Goal: Information Seeking & Learning: Learn about a topic

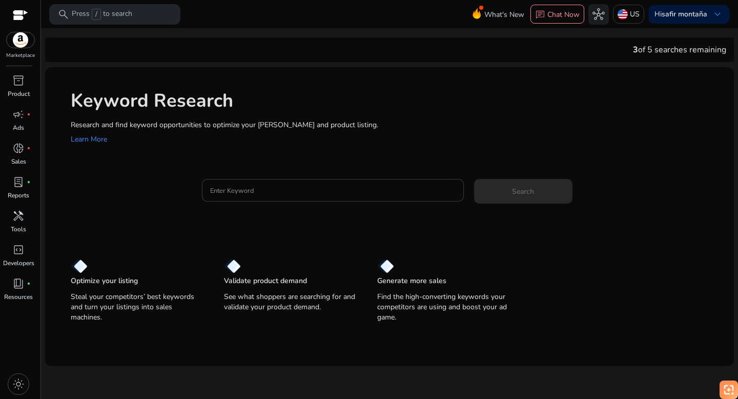
click at [241, 193] on input "Enter Keyword" at bounding box center [333, 190] width 246 height 11
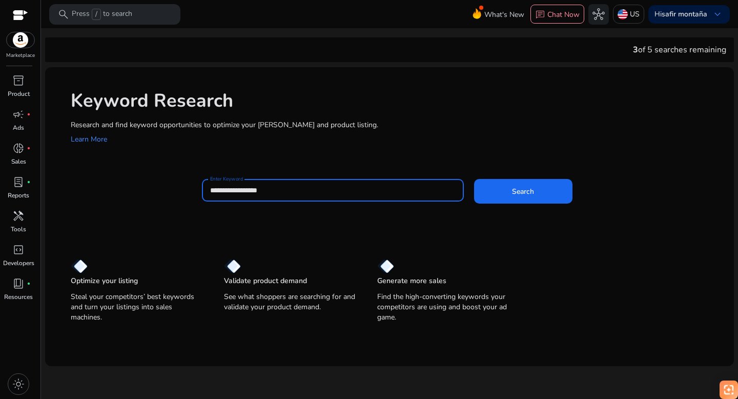
click at [474, 179] on button "Search" at bounding box center [523, 191] width 98 height 25
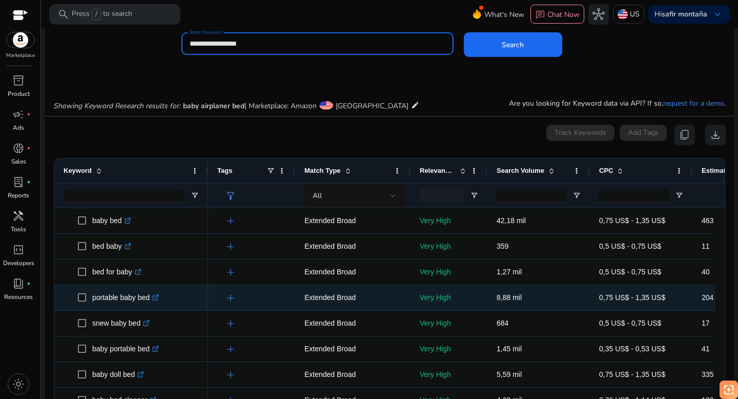
scroll to position [6, 0]
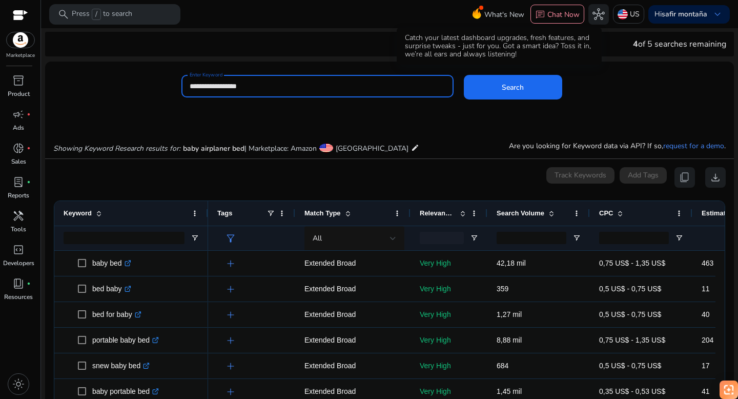
click at [485, 13] on span "What's New" at bounding box center [505, 15] width 40 height 18
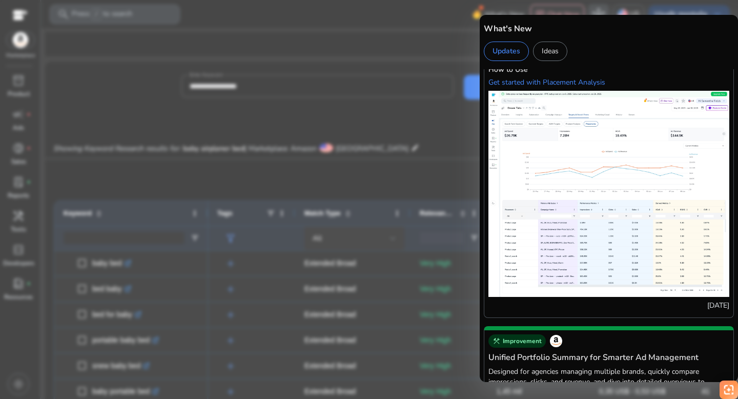
scroll to position [168, 0]
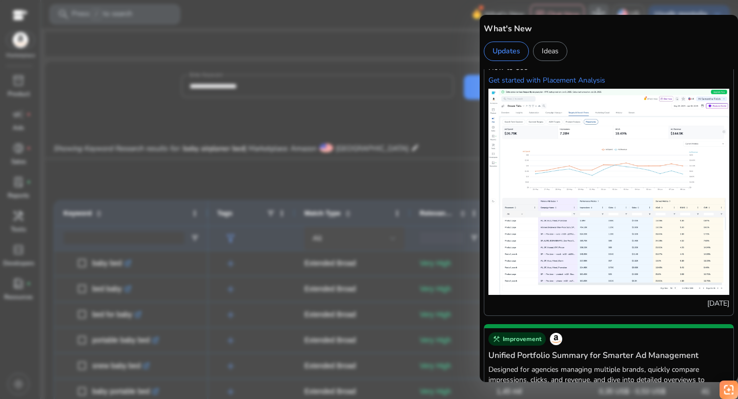
click at [545, 233] on img at bounding box center [609, 192] width 241 height 206
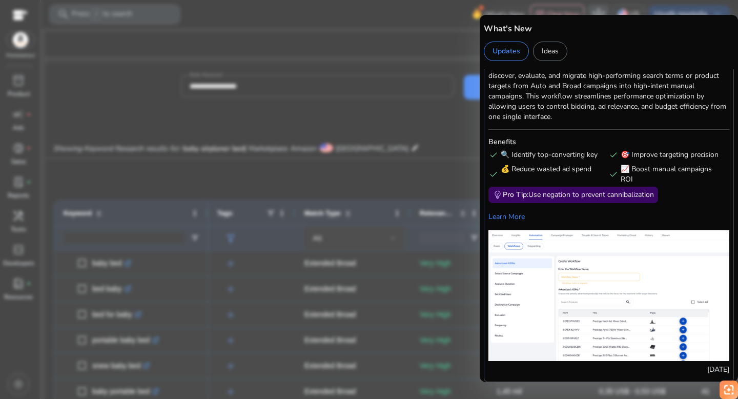
scroll to position [1621, 0]
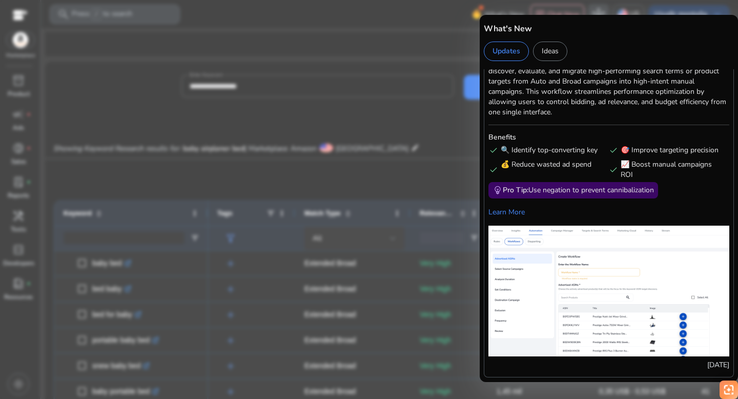
click at [361, 228] on div at bounding box center [369, 199] width 738 height 399
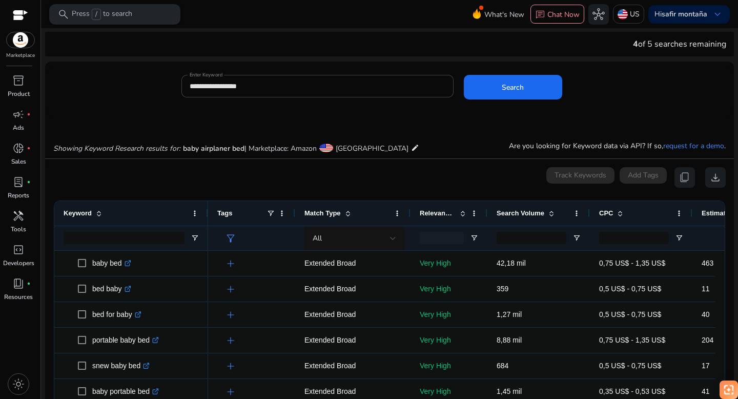
click at [120, 14] on p "Press / to search" at bounding box center [102, 14] width 61 height 11
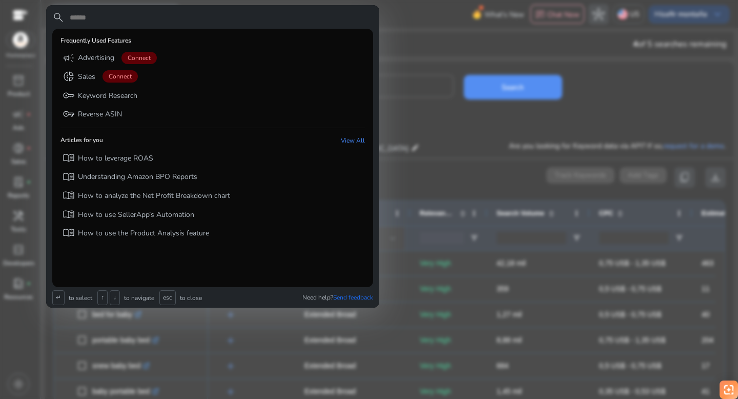
click at [430, 107] on div at bounding box center [369, 199] width 738 height 399
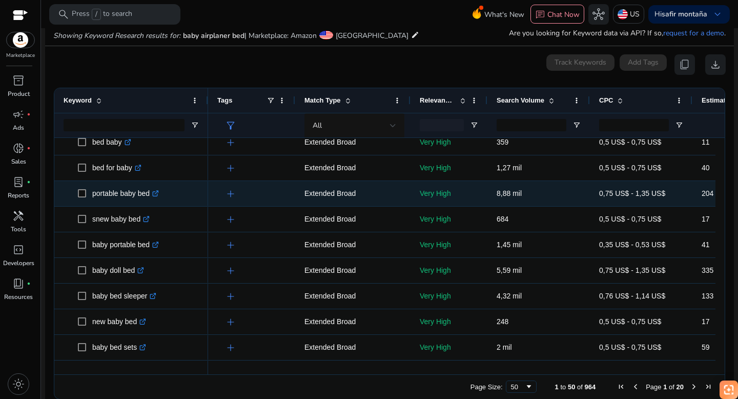
scroll to position [53, 0]
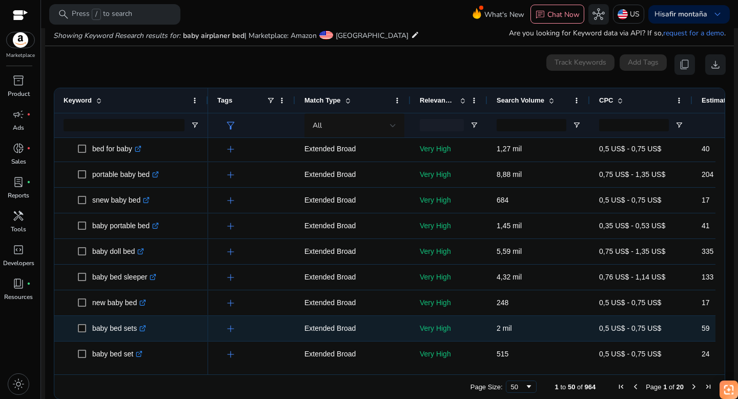
click at [146, 327] on icon at bounding box center [144, 327] width 4 height 4
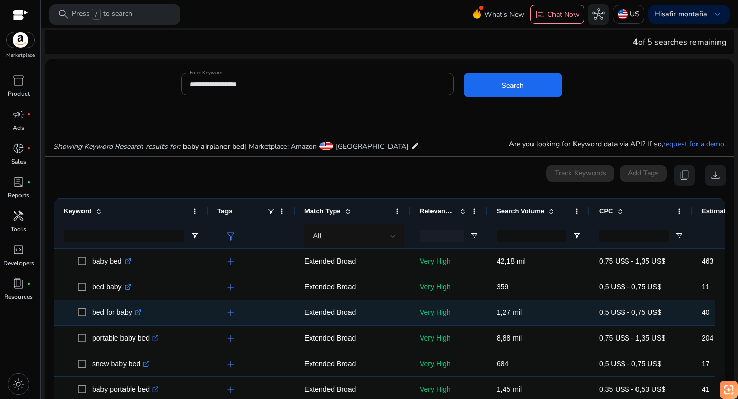
scroll to position [0, 0]
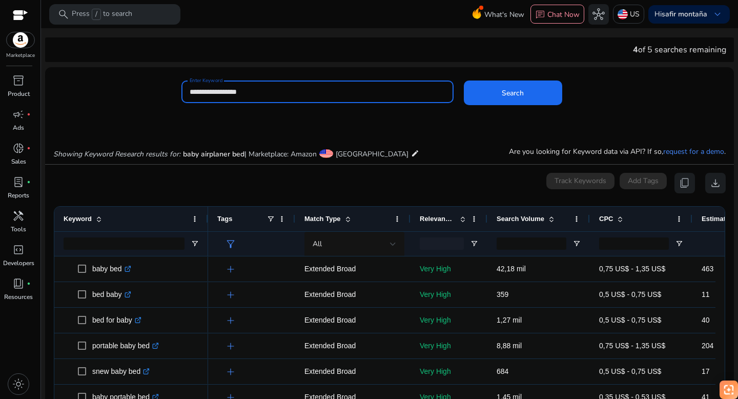
click at [230, 90] on input "**********" at bounding box center [318, 91] width 256 height 11
paste input
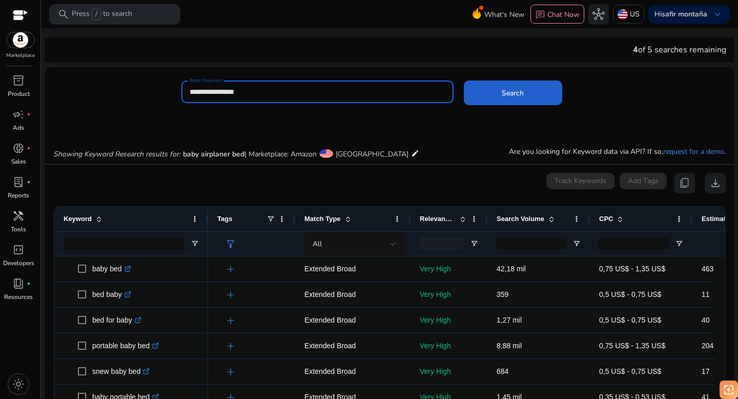
type input "**********"
click at [473, 94] on span at bounding box center [513, 93] width 98 height 25
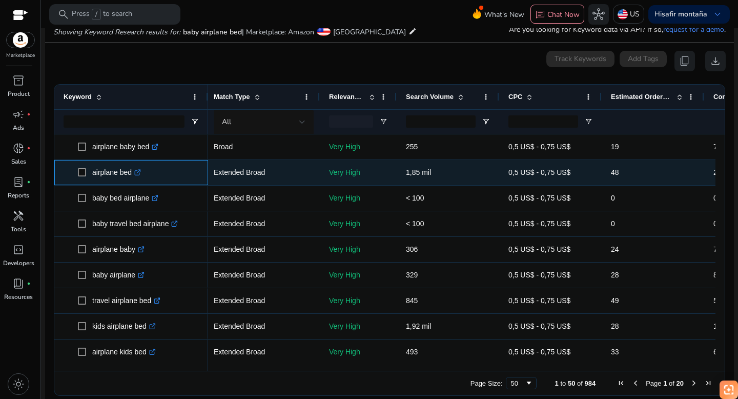
click at [141, 173] on icon ".st0{fill:#2c8af8}" at bounding box center [137, 172] width 7 height 7
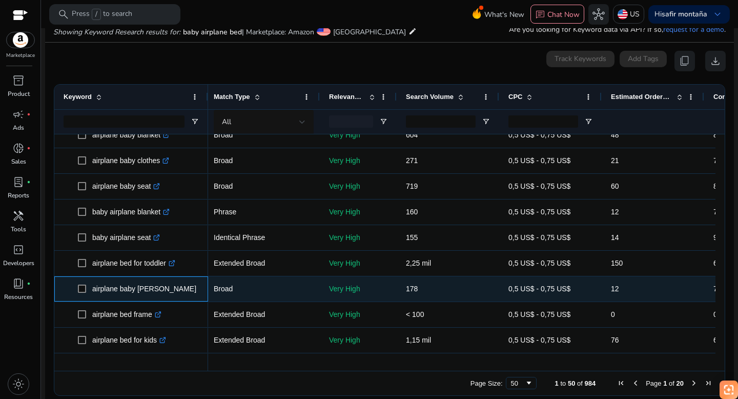
click at [199, 288] on icon ".st0{fill:#2c8af8}" at bounding box center [202, 289] width 7 height 7
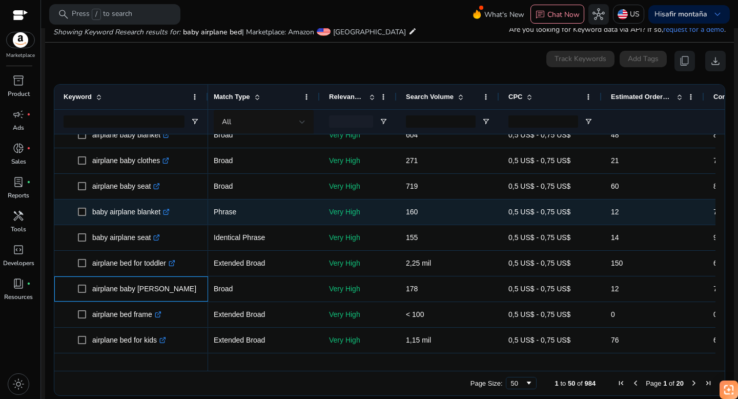
scroll to position [607, 0]
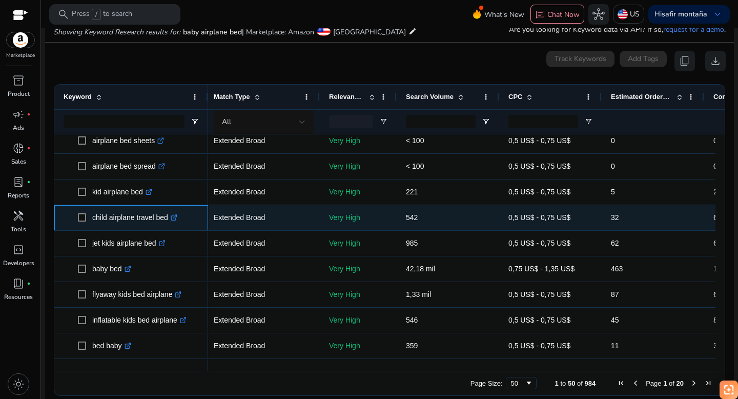
click at [177, 217] on icon ".st0{fill:#2c8af8}" at bounding box center [174, 217] width 7 height 7
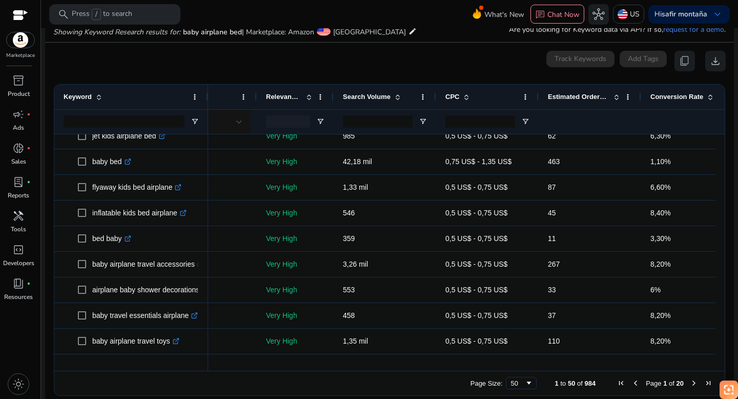
scroll to position [1050, 0]
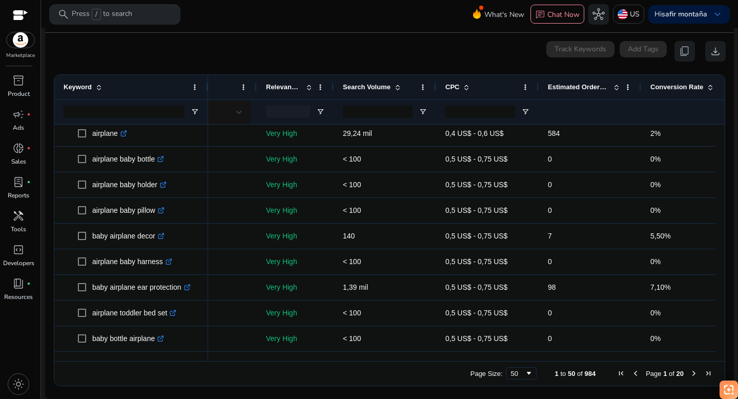
click at [690, 374] on span "Next Page" at bounding box center [694, 373] width 8 height 8
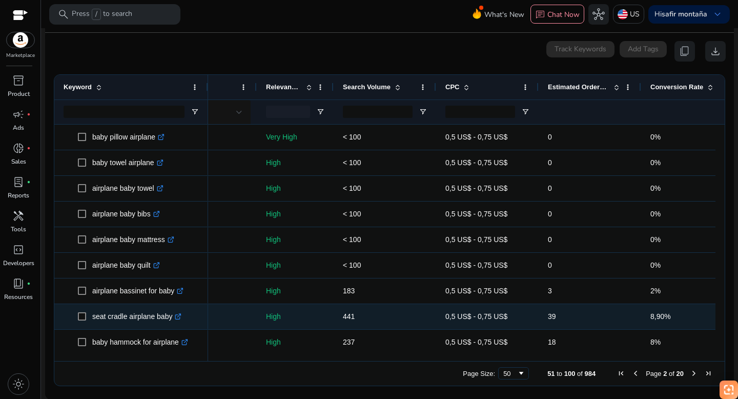
click at [181, 316] on icon at bounding box center [179, 315] width 4 height 4
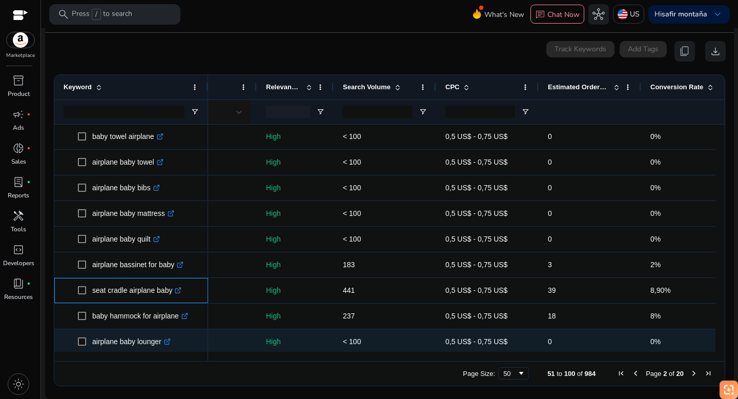
scroll to position [145, 0]
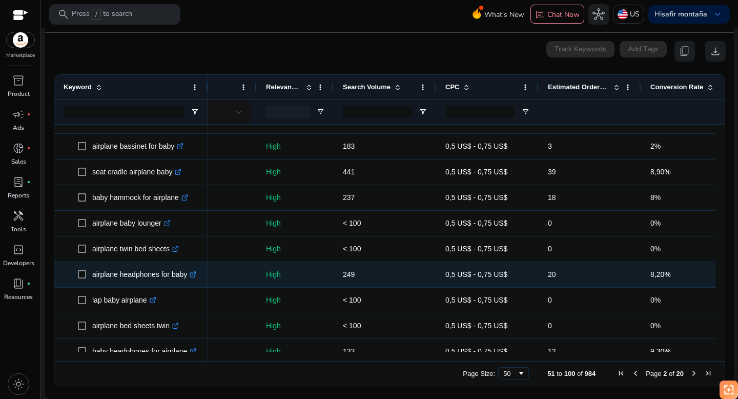
click at [195, 275] on icon at bounding box center [192, 274] width 5 height 5
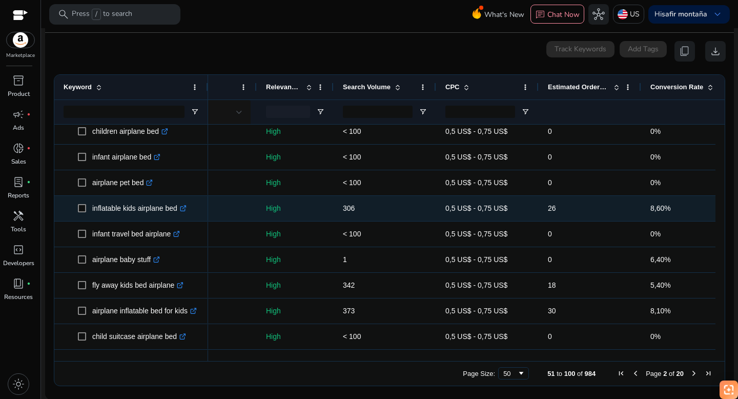
scroll to position [929, 0]
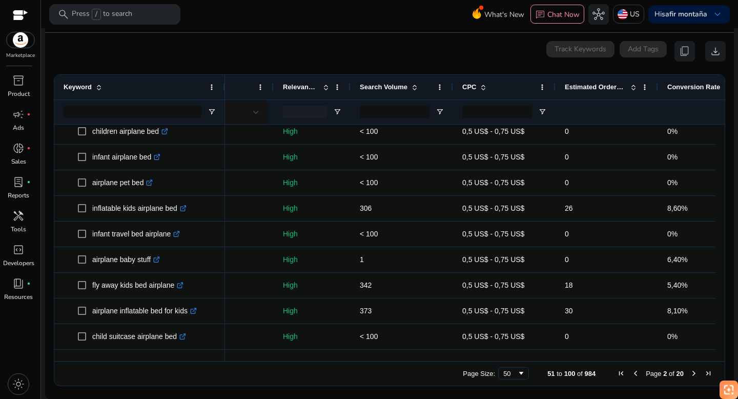
drag, startPoint x: 207, startPoint y: 76, endPoint x: 224, endPoint y: 77, distance: 17.0
click at [224, 77] on div at bounding box center [225, 87] width 4 height 25
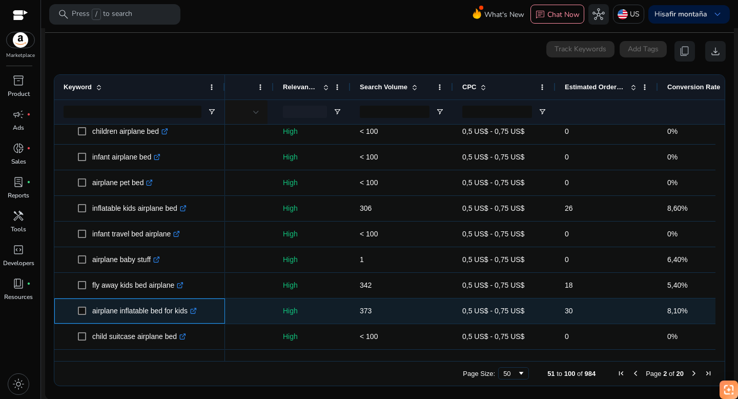
click at [197, 309] on icon ".st0{fill:#2c8af8}" at bounding box center [193, 311] width 7 height 7
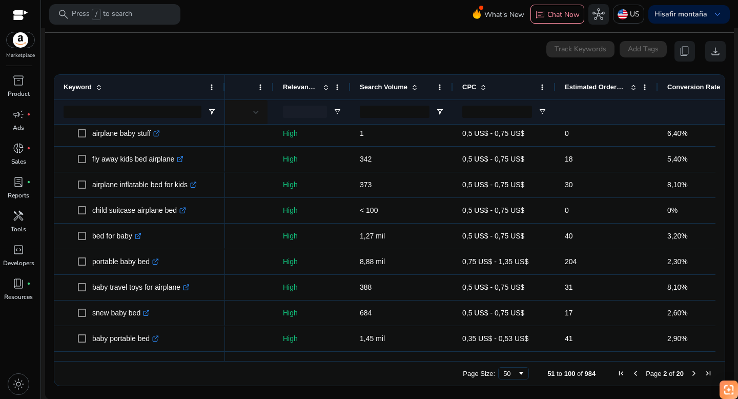
click at [690, 373] on span "Next Page" at bounding box center [694, 373] width 8 height 8
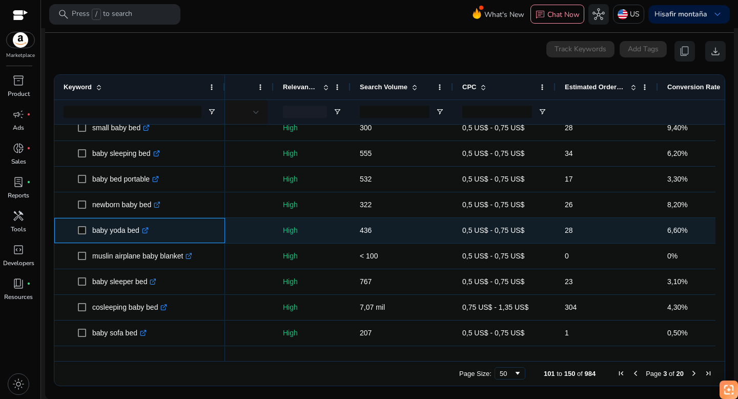
click at [148, 230] on icon at bounding box center [146, 229] width 4 height 4
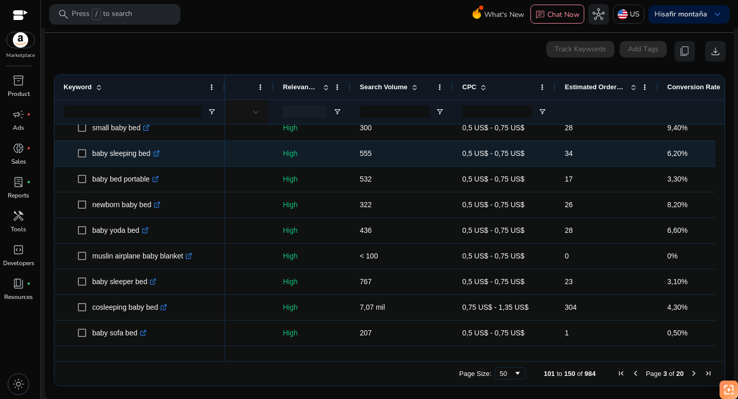
click at [158, 155] on icon ".st0{fill:#2c8af8}" at bounding box center [156, 153] width 7 height 7
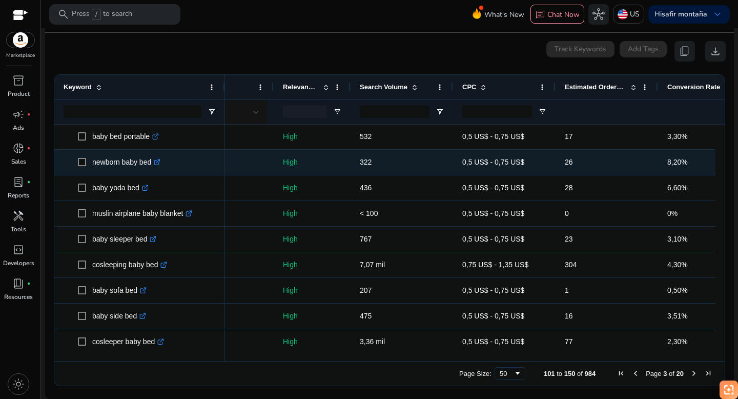
scroll to position [619, 0]
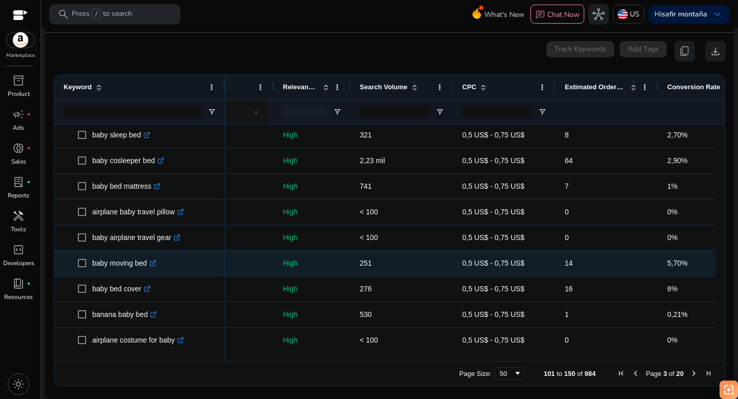
click at [156, 262] on icon ".st0{fill:#2c8af8}" at bounding box center [153, 263] width 7 height 7
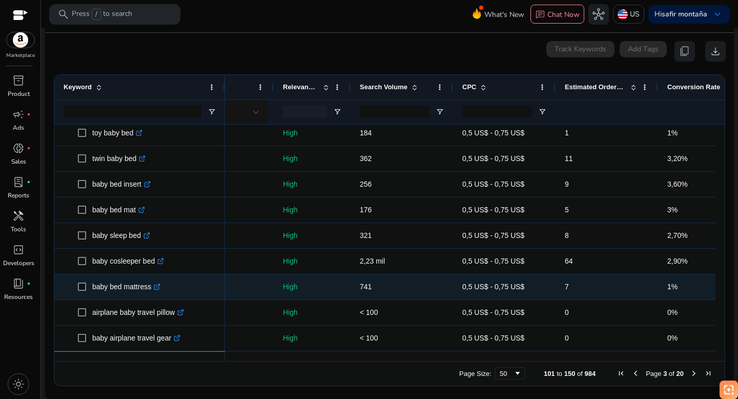
scroll to position [799, 0]
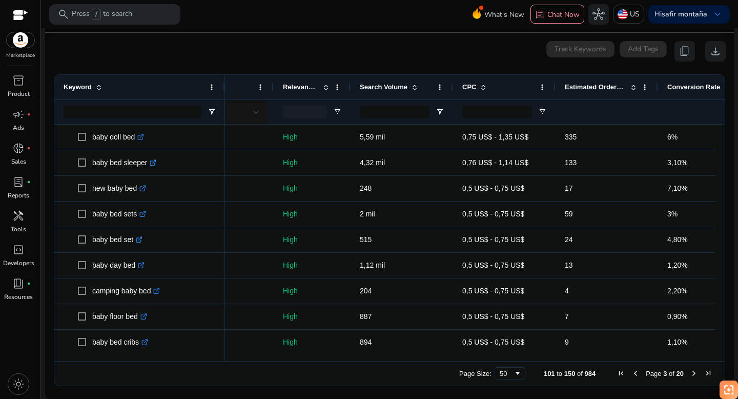
click at [690, 373] on span "Next Page" at bounding box center [694, 373] width 8 height 8
click at [691, 371] on span "Next Page" at bounding box center [694, 373] width 8 height 8
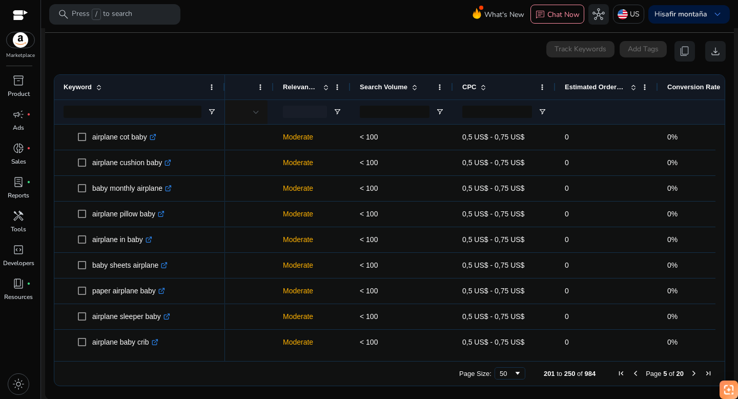
click at [691, 371] on span "Next Page" at bounding box center [694, 373] width 8 height 8
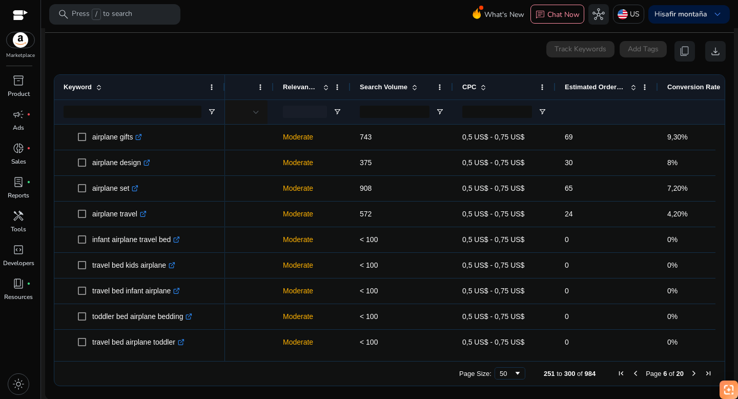
click at [691, 371] on span "Next Page" at bounding box center [694, 373] width 8 height 8
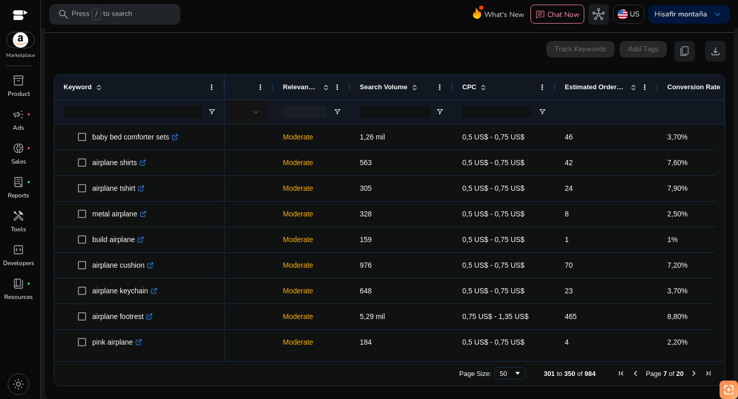
click at [691, 371] on span "Next Page" at bounding box center [694, 373] width 8 height 8
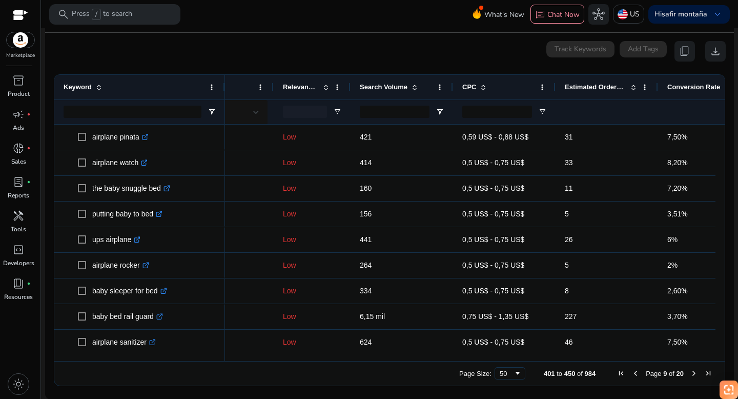
click at [691, 371] on span "Next Page" at bounding box center [694, 373] width 8 height 8
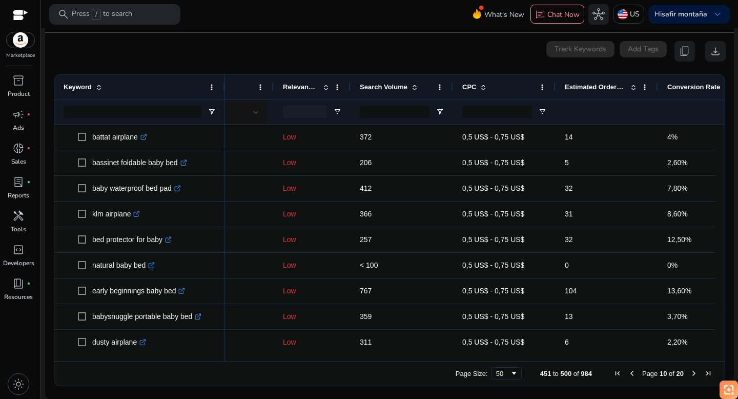
click at [691, 371] on span "Next Page" at bounding box center [694, 373] width 8 height 8
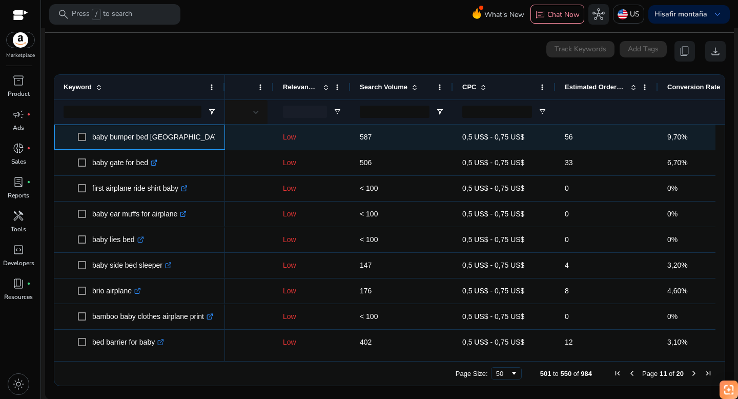
click at [230, 137] on icon at bounding box center [232, 136] width 4 height 4
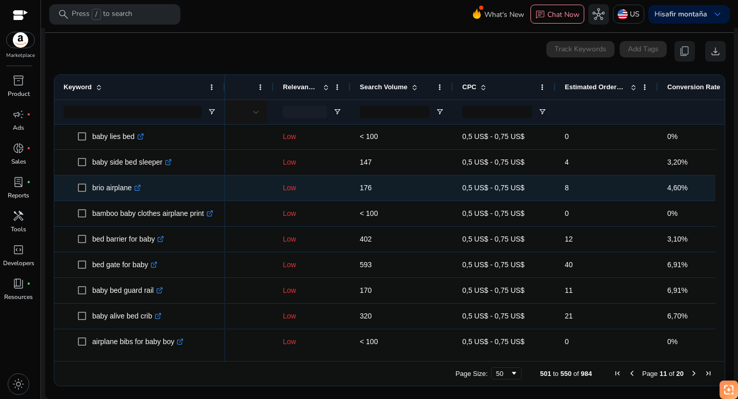
scroll to position [104, 0]
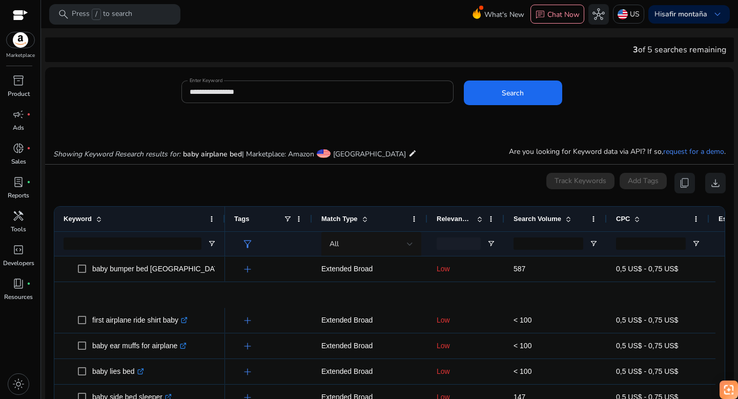
scroll to position [0, 154]
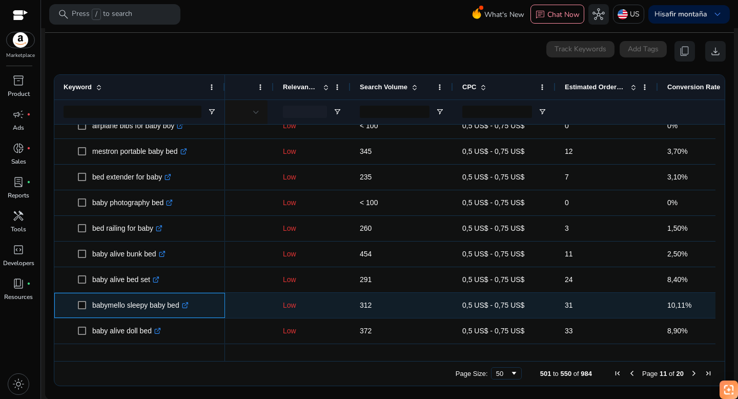
click at [189, 304] on icon ".st0{fill:#2c8af8}" at bounding box center [185, 305] width 7 height 7
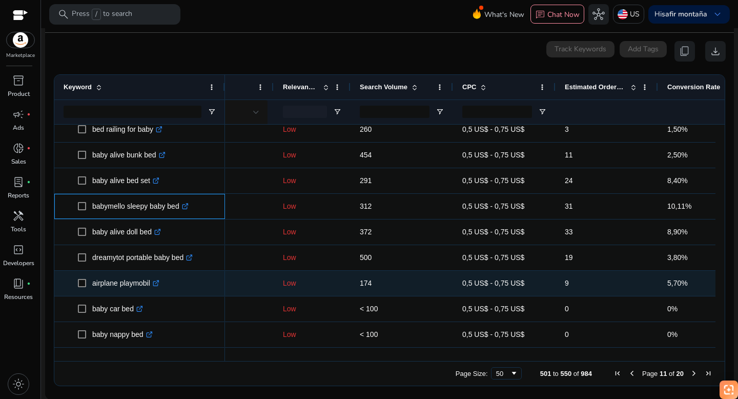
scroll to position [438, 0]
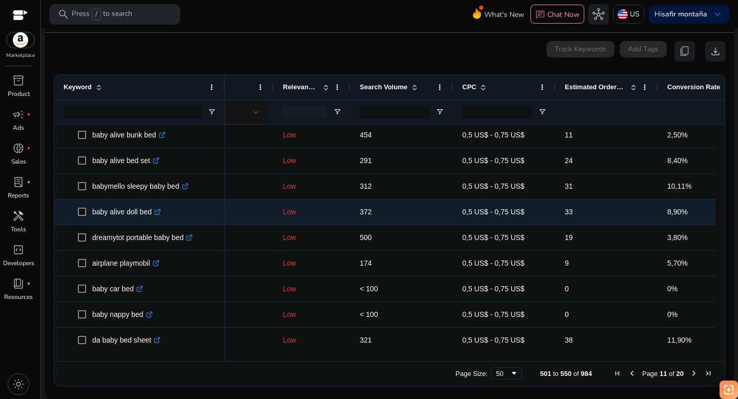
click at [160, 213] on icon ".st0{fill:#2c8af8}" at bounding box center [157, 212] width 7 height 7
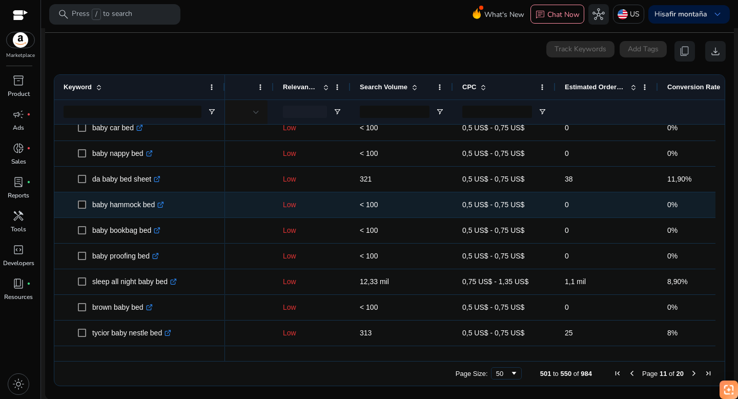
scroll to position [599, 0]
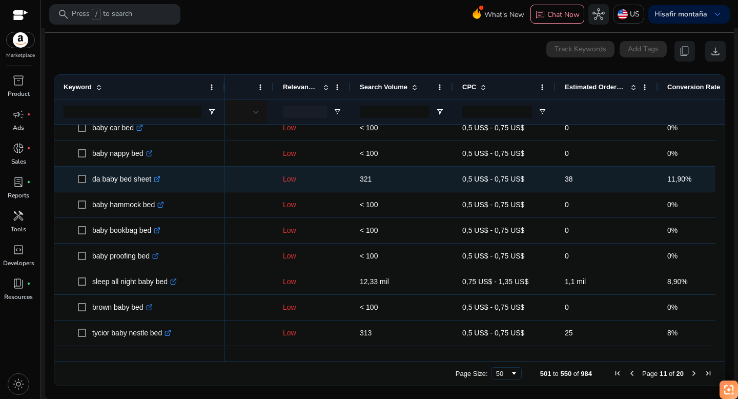
click at [160, 179] on icon ".st0{fill:#2c8af8}" at bounding box center [157, 179] width 7 height 7
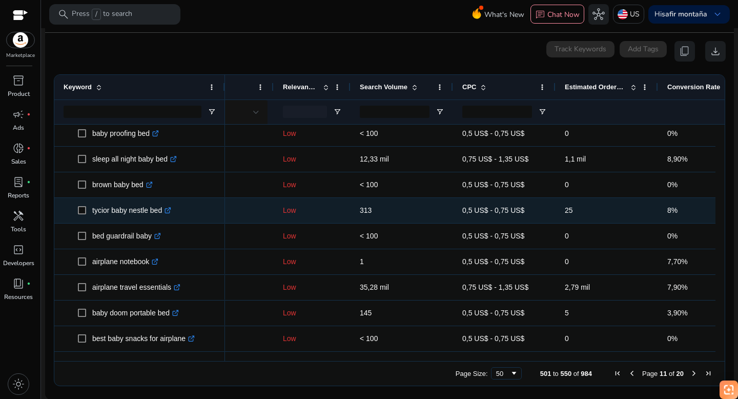
scroll to position [0, 0]
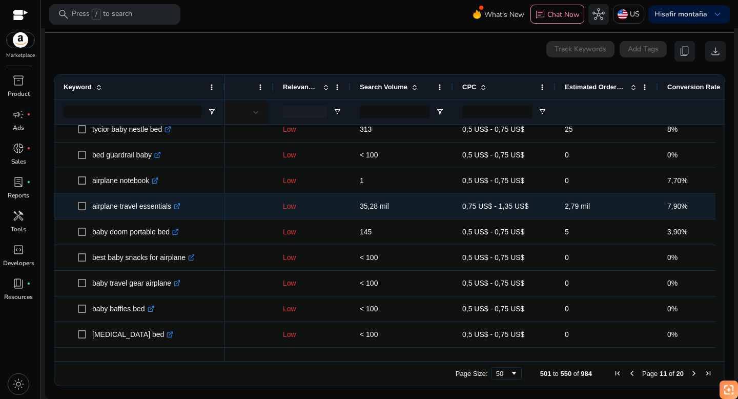
click at [179, 205] on icon ".st0{fill:#2c8af8}" at bounding box center [177, 206] width 7 height 7
